Goal: Use online tool/utility: Utilize a website feature to perform a specific function

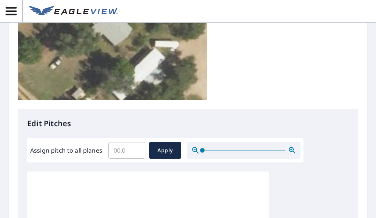
scroll to position [226, 0]
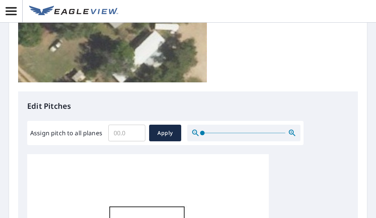
type input "1"
type input "2"
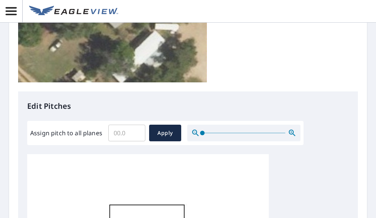
type input "6"
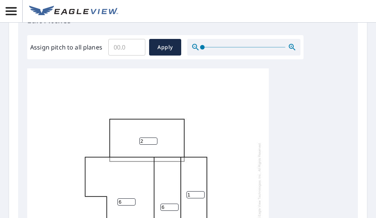
scroll to position [377, 0]
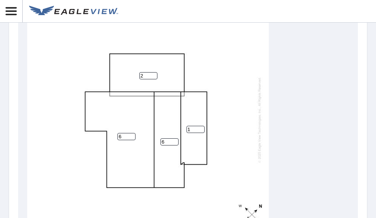
type input "1"
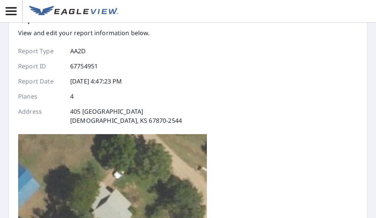
scroll to position [0, 0]
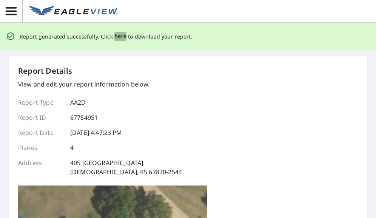
click at [119, 34] on span "here" at bounding box center [120, 36] width 12 height 9
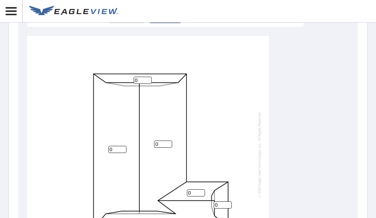
scroll to position [226, 0]
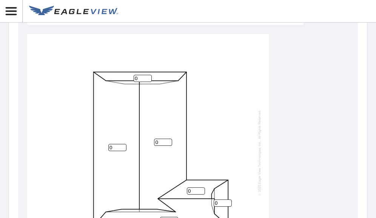
click at [126, 23] on input "Assign pitch to all planes" at bounding box center [126, 12] width 37 height 21
type input "3"
click at [161, 18] on span "Apply" at bounding box center [165, 12] width 20 height 9
type input "3"
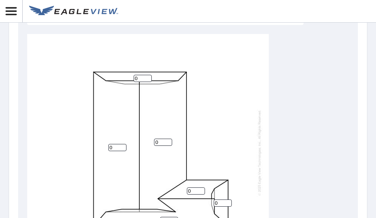
type input "3"
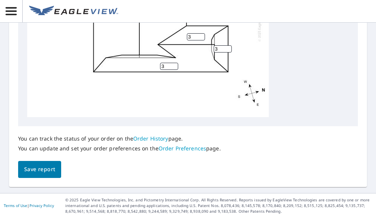
scroll to position [500, 0]
click at [29, 166] on span "Save report" at bounding box center [39, 168] width 31 height 9
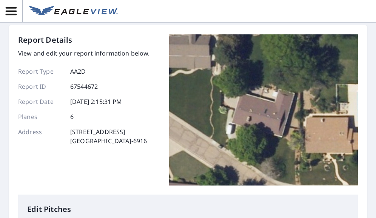
scroll to position [0, 0]
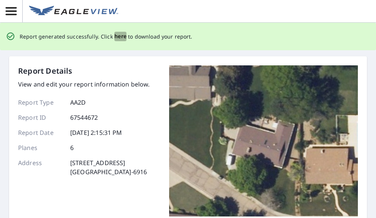
click at [121, 36] on span "here" at bounding box center [120, 36] width 12 height 9
